Goal: Navigation & Orientation: Go to known website

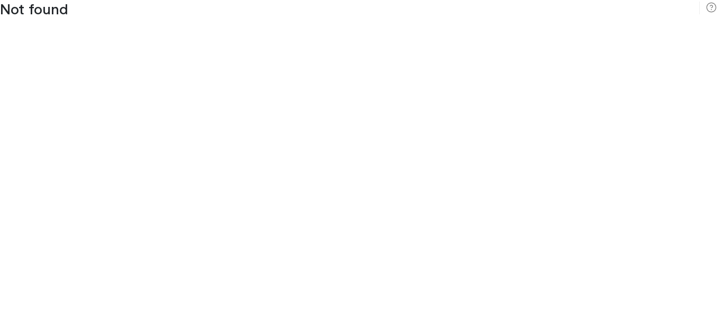
click at [361, 8] on h3 "Not found" at bounding box center [361, 9] width 723 height 18
click at [706, 7] on icon at bounding box center [711, 7] width 11 height 11
click at [711, 7] on icon at bounding box center [711, 7] width 11 height 11
